Goal: Transaction & Acquisition: Purchase product/service

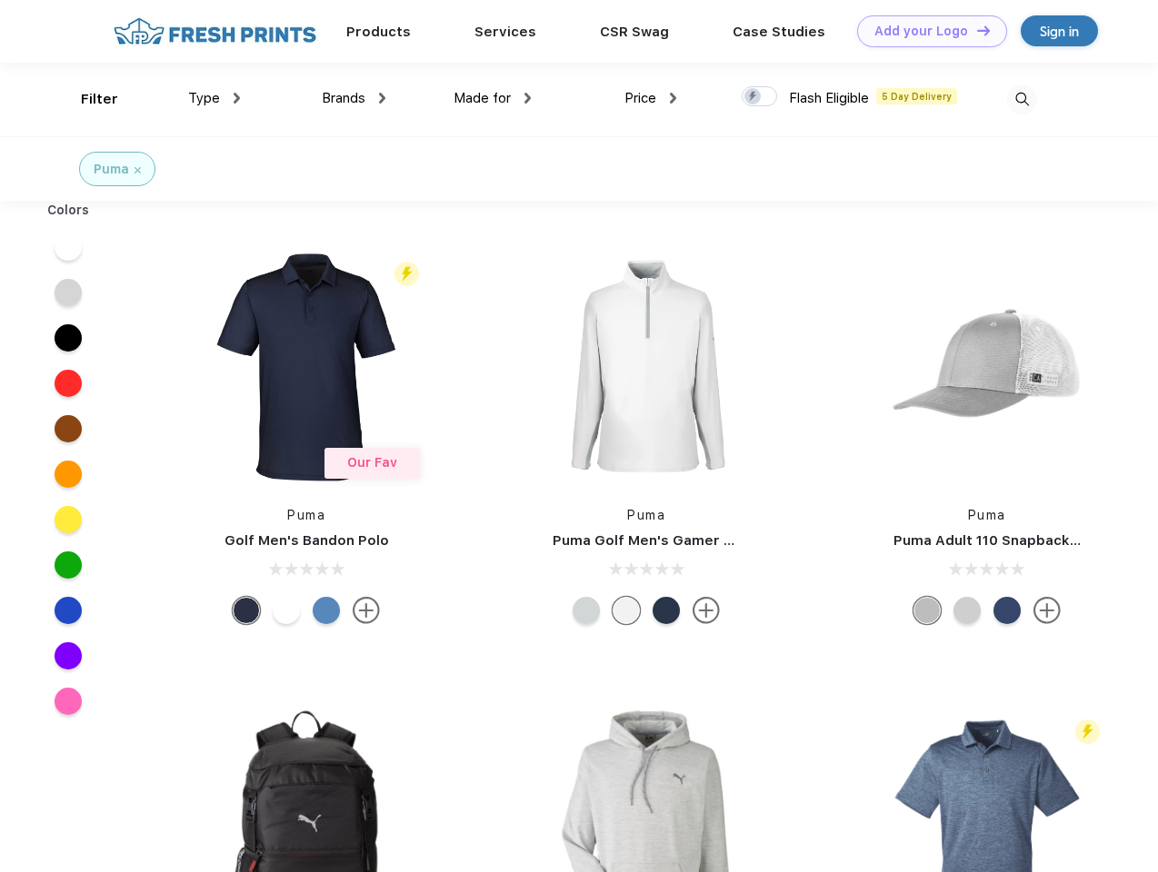
click at [925, 31] on link "Add your Logo Design Tool" at bounding box center [932, 31] width 150 height 32
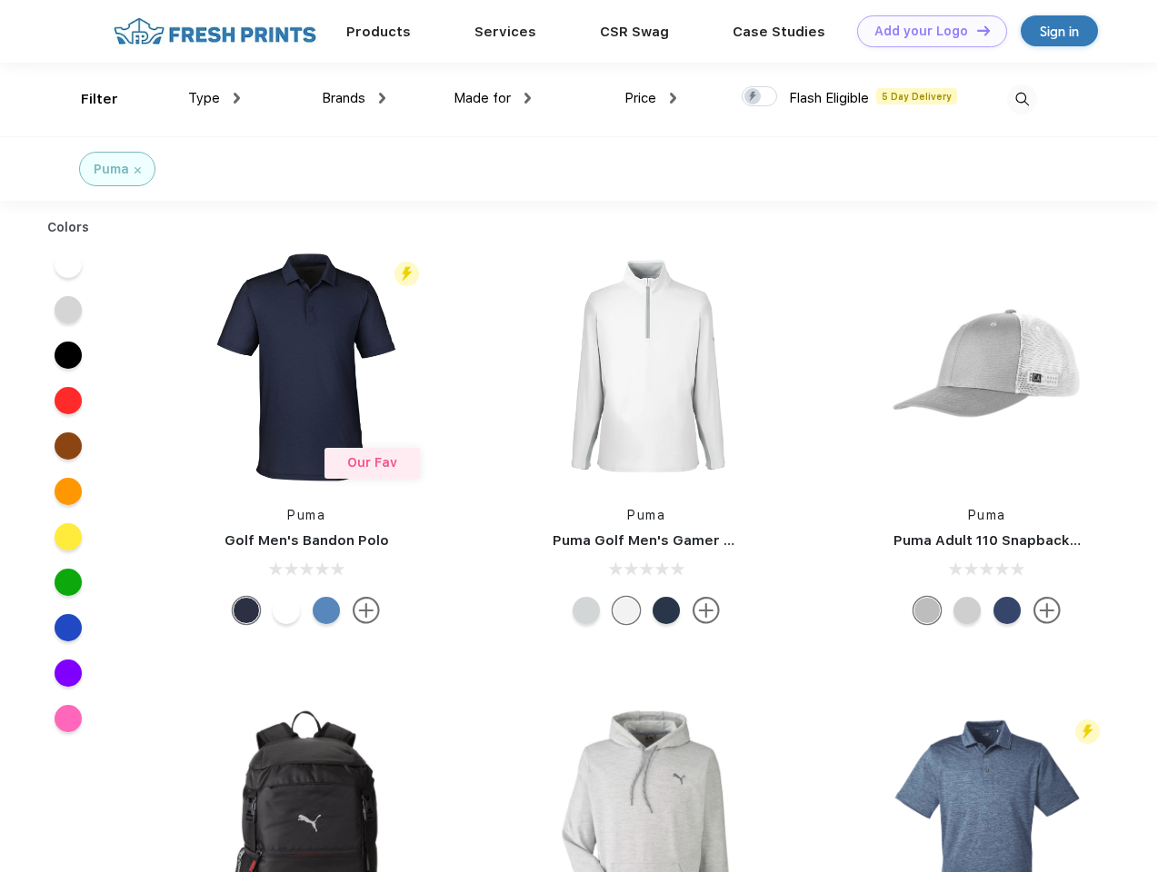
click at [0, 0] on div "Design Tool" at bounding box center [0, 0] width 0 height 0
click at [975, 30] on link "Add your Logo Design Tool" at bounding box center [932, 31] width 150 height 32
click at [87, 99] on div "Filter" at bounding box center [99, 99] width 37 height 21
click at [214, 98] on span "Type" at bounding box center [204, 98] width 32 height 16
click at [353, 98] on span "Brands" at bounding box center [344, 98] width 44 height 16
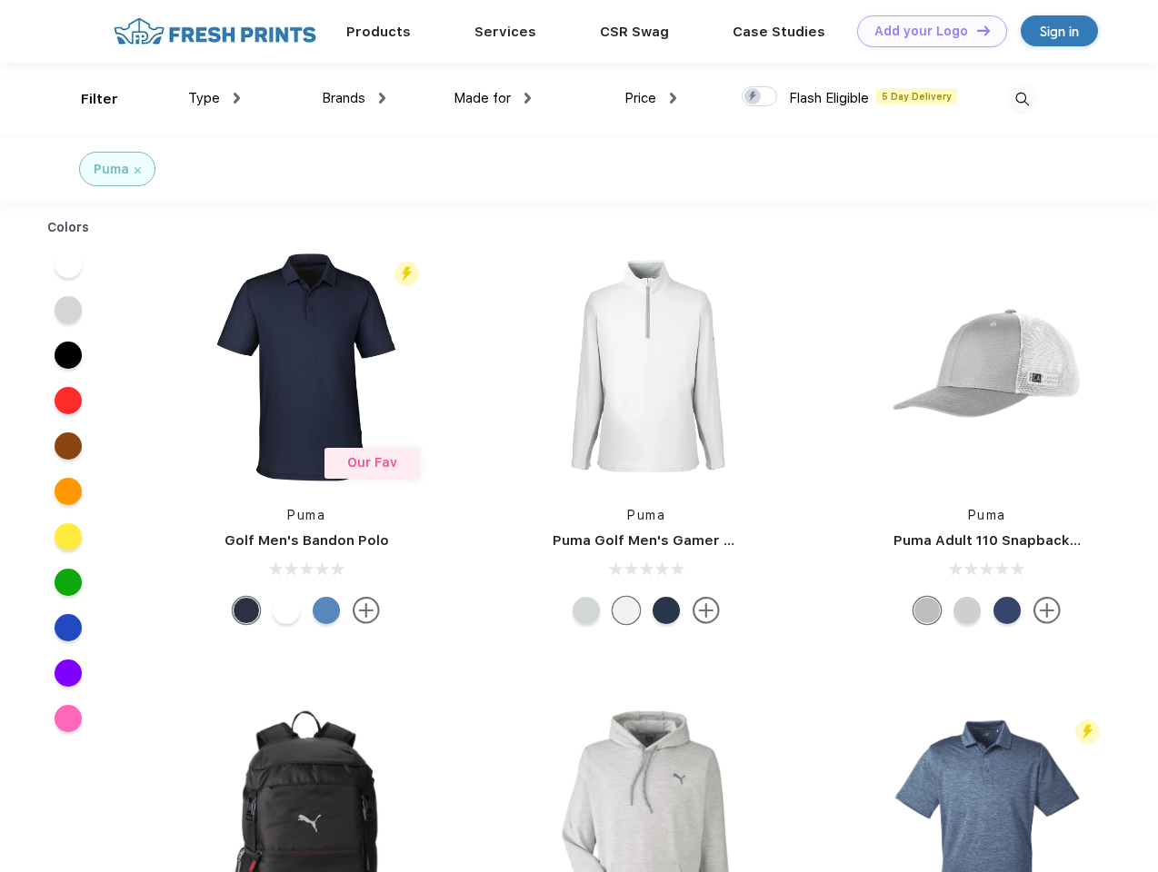
click at [492, 98] on span "Made for" at bounding box center [481, 98] width 57 height 16
click at [651, 98] on span "Price" at bounding box center [640, 98] width 32 height 16
click at [760, 97] on div at bounding box center [758, 96] width 35 height 20
click at [753, 97] on input "checkbox" at bounding box center [747, 91] width 12 height 12
click at [1021, 99] on img at bounding box center [1022, 100] width 30 height 30
